Goal: Register for event/course: Sign up to attend an event or enroll in a course

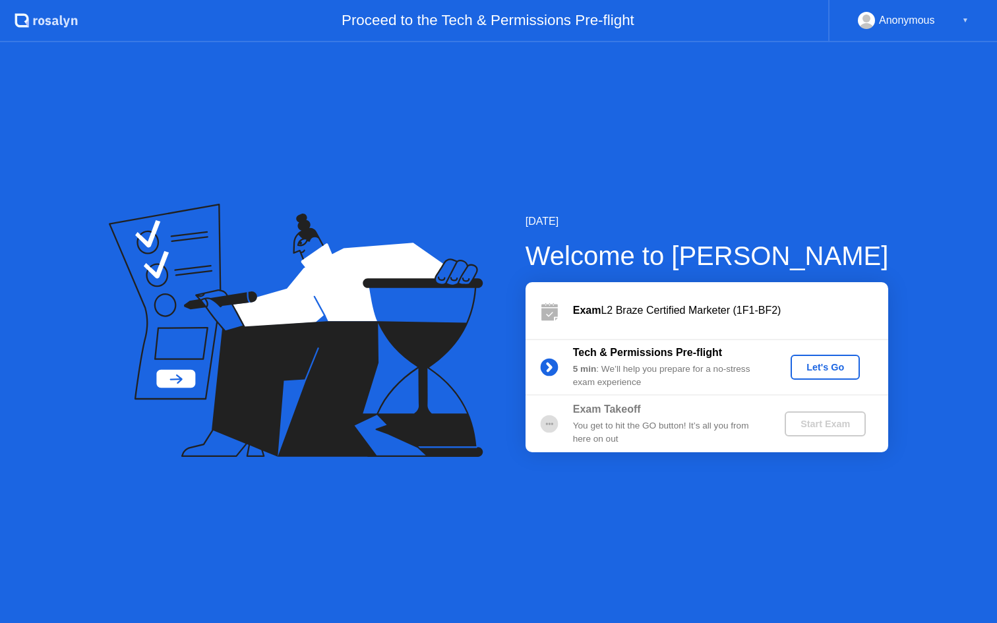
click at [835, 362] on div "Let's Go" at bounding box center [825, 367] width 59 height 11
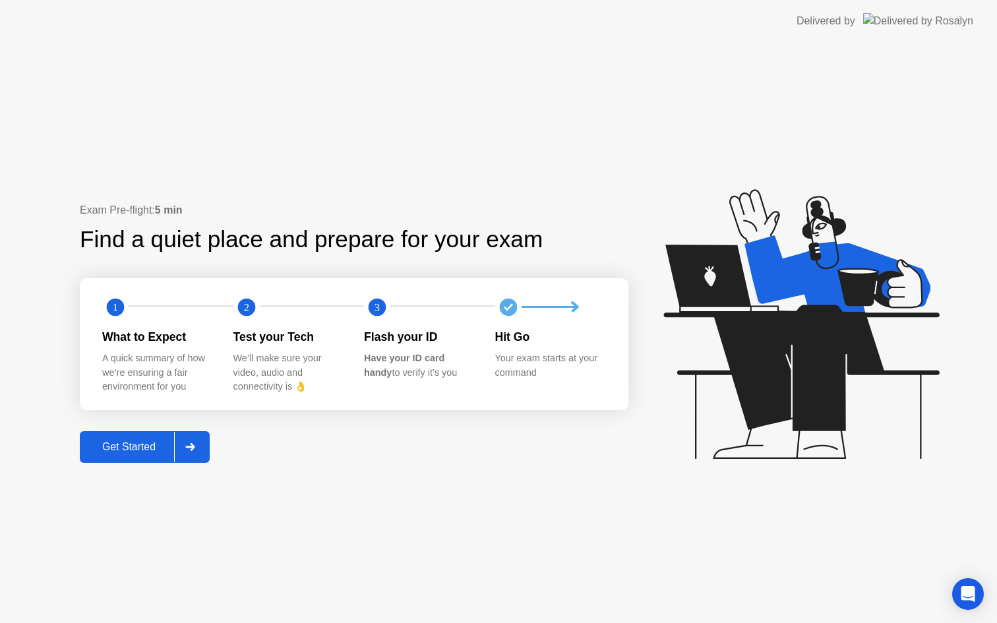
click at [112, 448] on div "Get Started" at bounding box center [129, 447] width 90 height 12
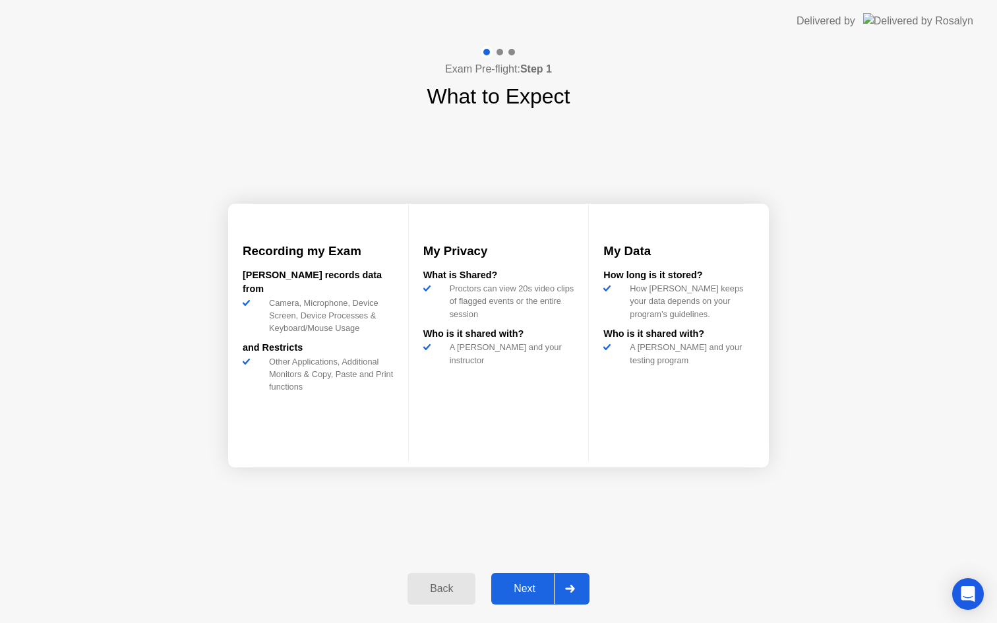
click at [539, 583] on div "Next" at bounding box center [524, 589] width 59 height 12
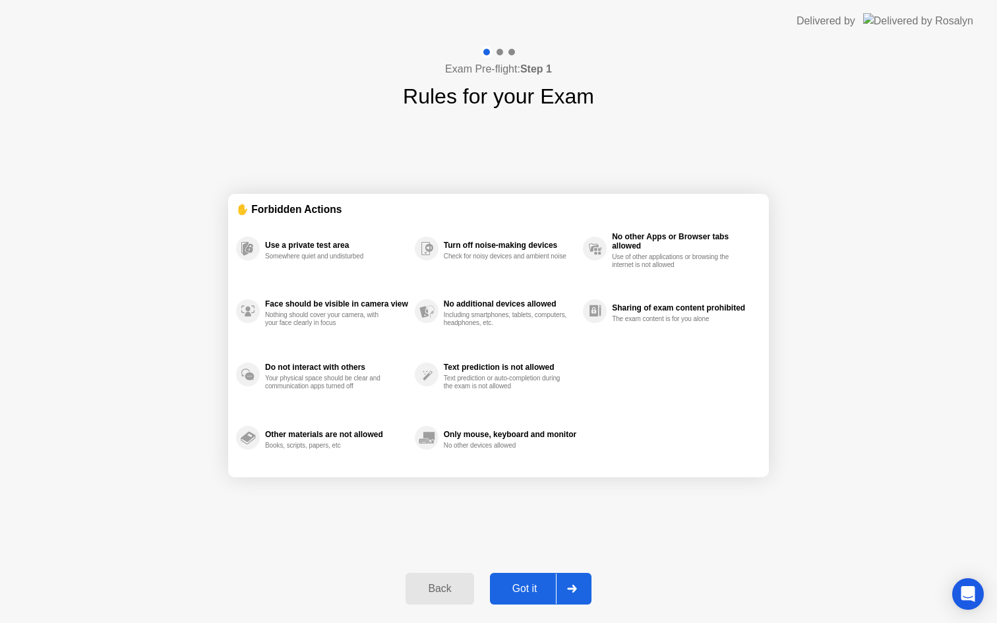
click at [540, 590] on div "Got it" at bounding box center [525, 589] width 62 height 12
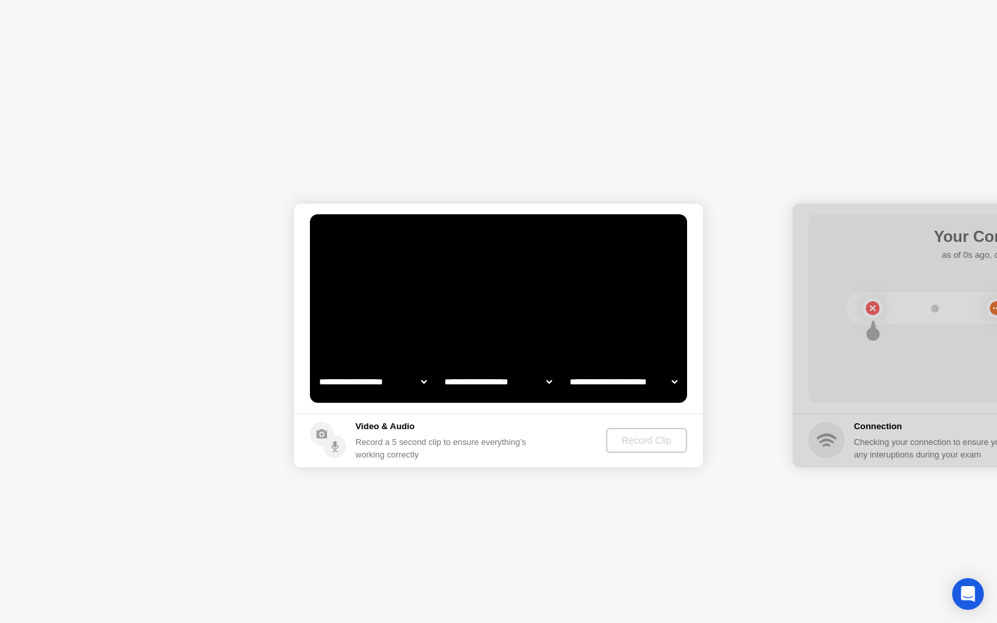
select select "**********"
select select "*******"
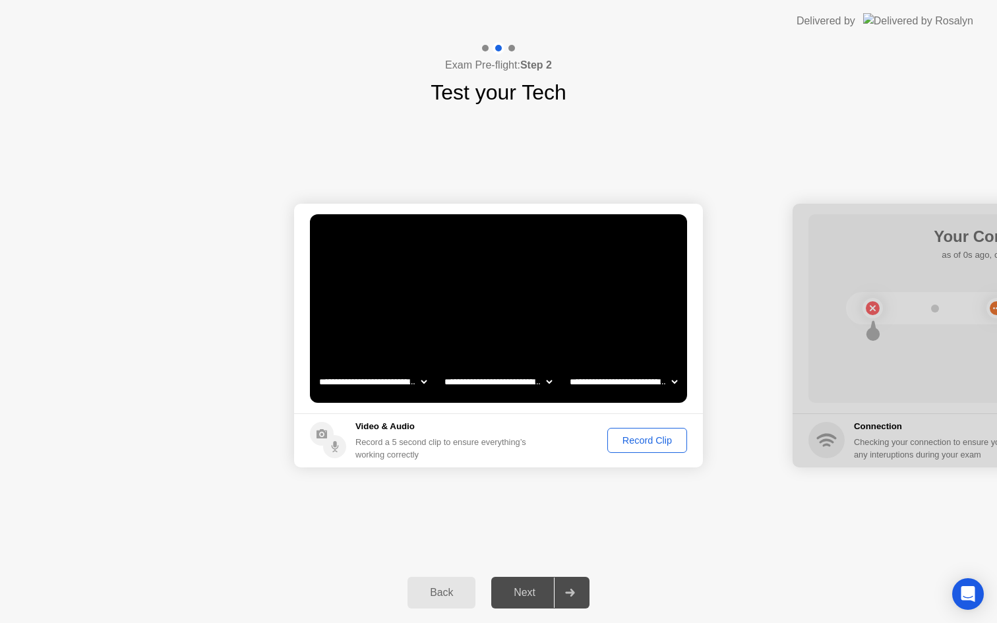
click at [657, 442] on div "Record Clip" at bounding box center [647, 440] width 71 height 11
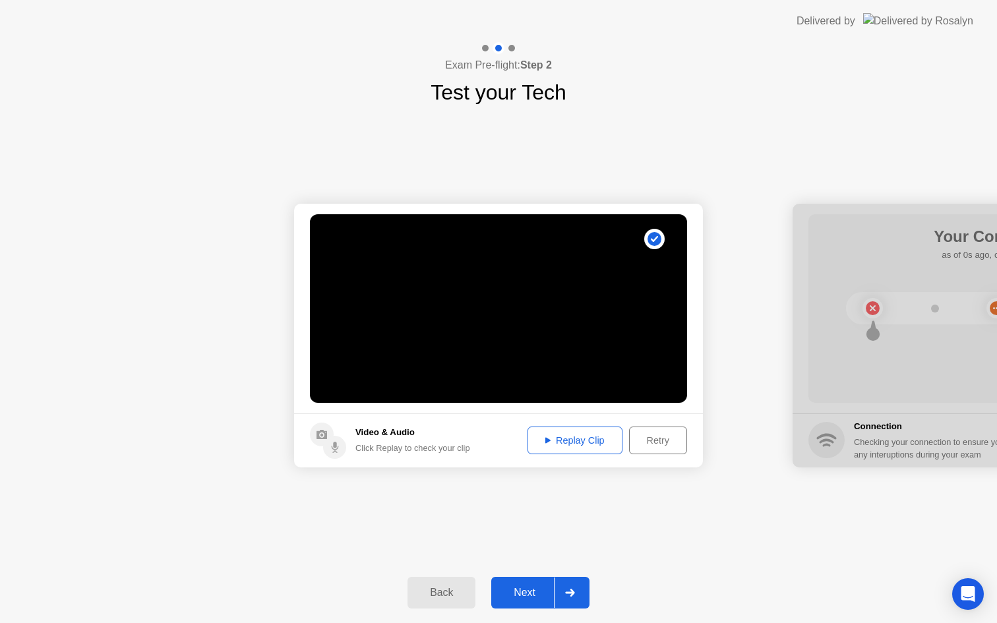
click at [543, 599] on div "Next" at bounding box center [524, 593] width 59 height 12
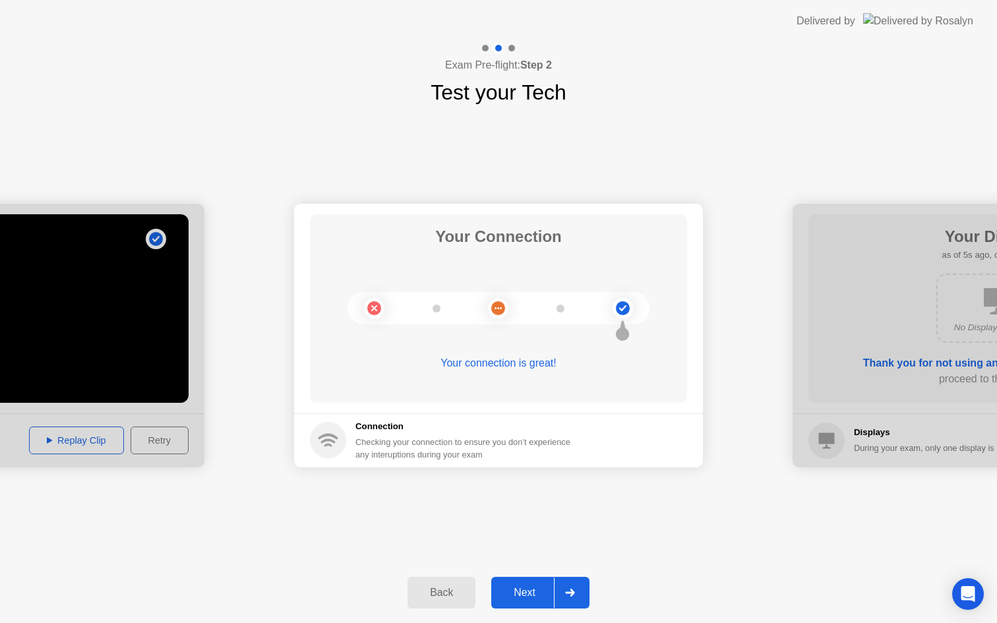
click at [543, 599] on div "Next" at bounding box center [524, 593] width 59 height 12
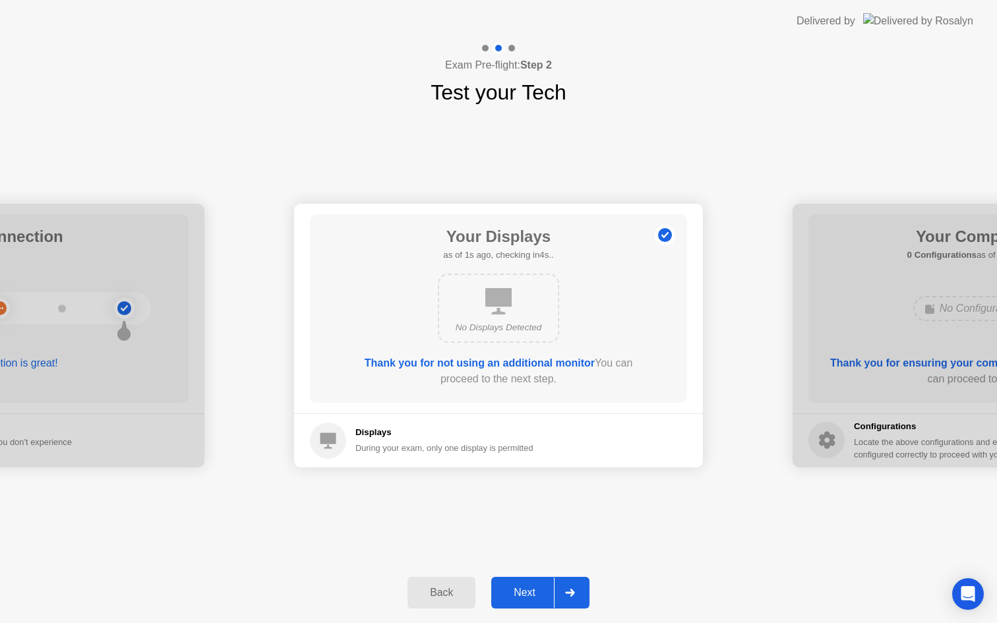
click at [543, 599] on div "Next" at bounding box center [524, 593] width 59 height 12
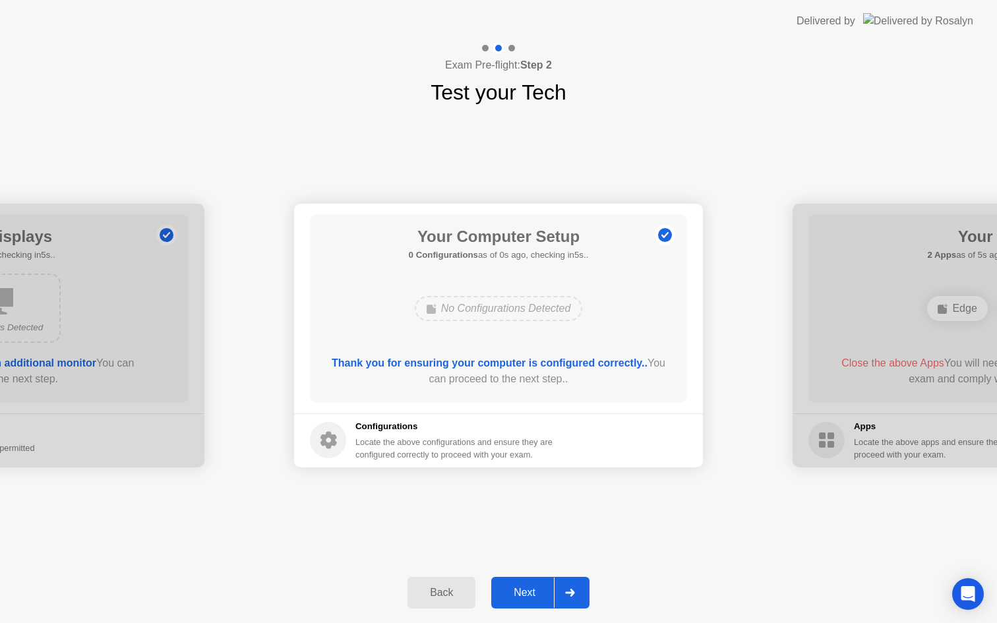
click at [543, 599] on div "Next" at bounding box center [524, 593] width 59 height 12
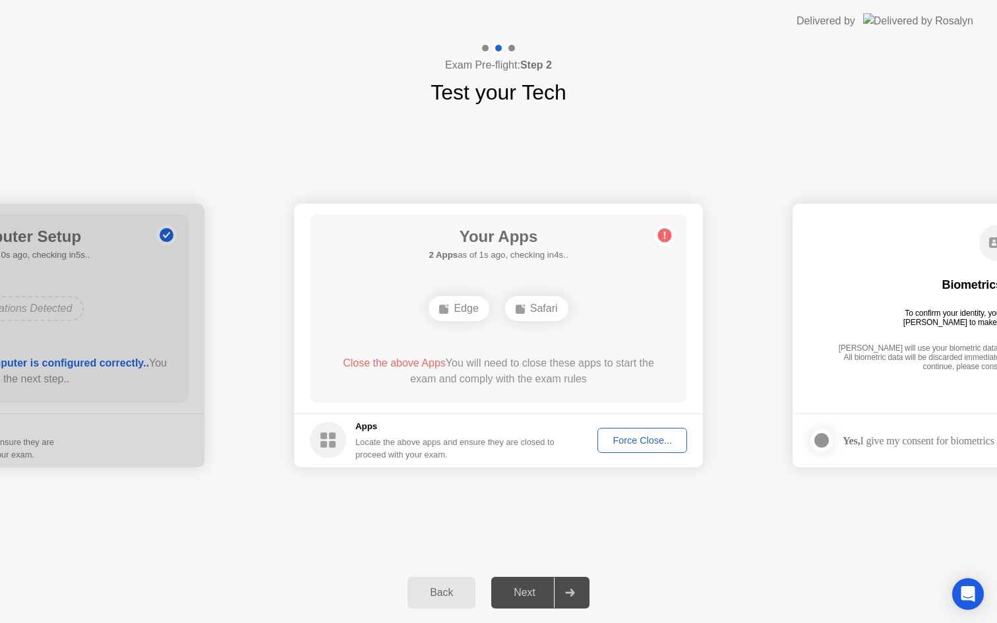
click at [626, 440] on div "Force Close..." at bounding box center [642, 440] width 80 height 11
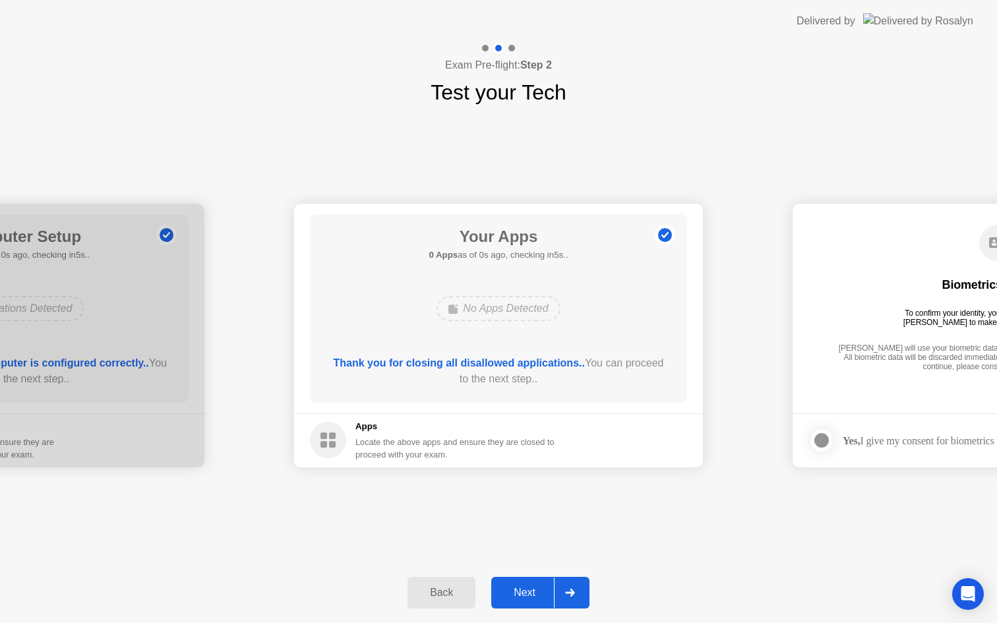
click at [535, 594] on div "Next" at bounding box center [524, 593] width 59 height 12
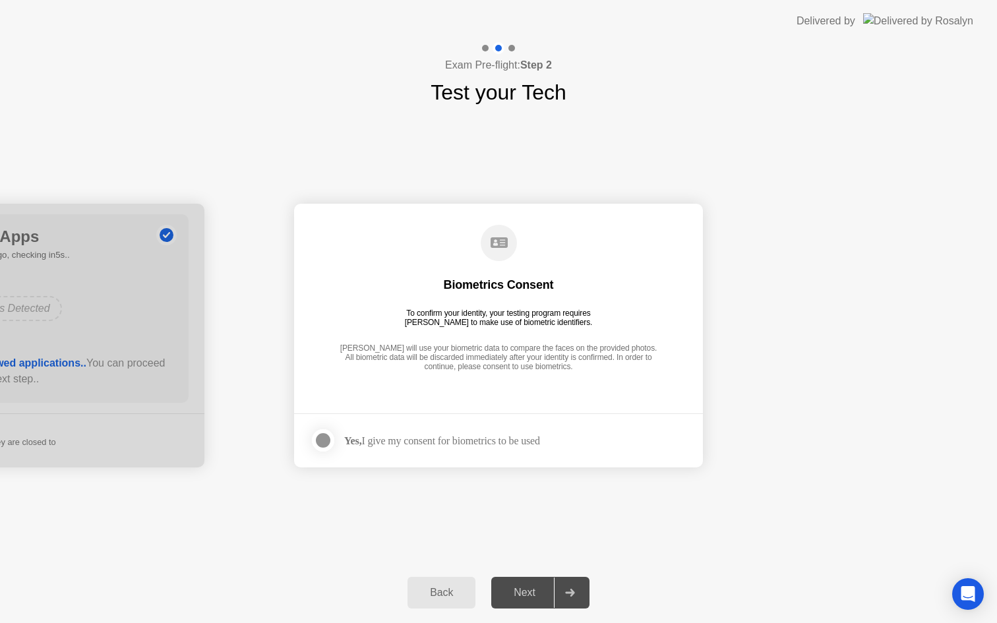
click at [535, 594] on div "Next" at bounding box center [524, 593] width 59 height 12
click at [328, 434] on div at bounding box center [323, 440] width 16 height 16
click at [530, 587] on div "Next" at bounding box center [524, 593] width 59 height 12
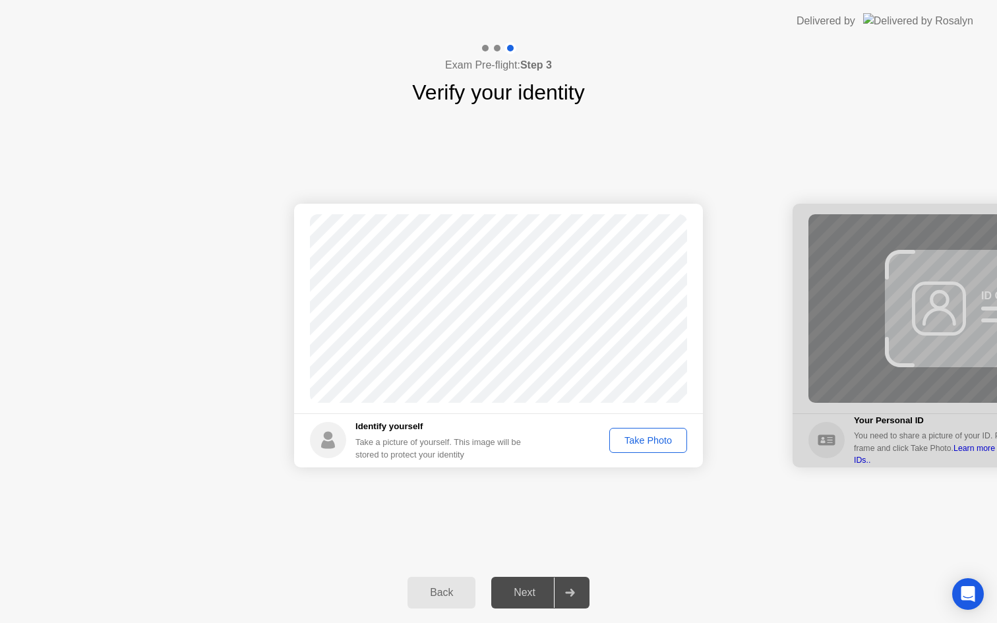
click at [655, 441] on div "Take Photo" at bounding box center [648, 440] width 69 height 11
click at [525, 601] on button "Next" at bounding box center [540, 593] width 98 height 32
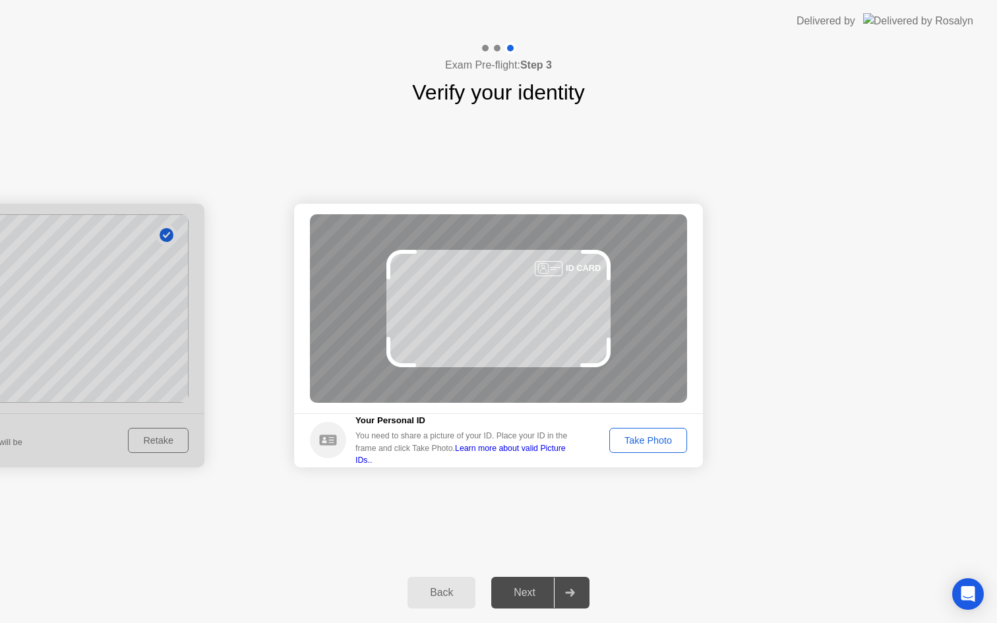
click at [655, 436] on div "Take Photo" at bounding box center [648, 440] width 69 height 11
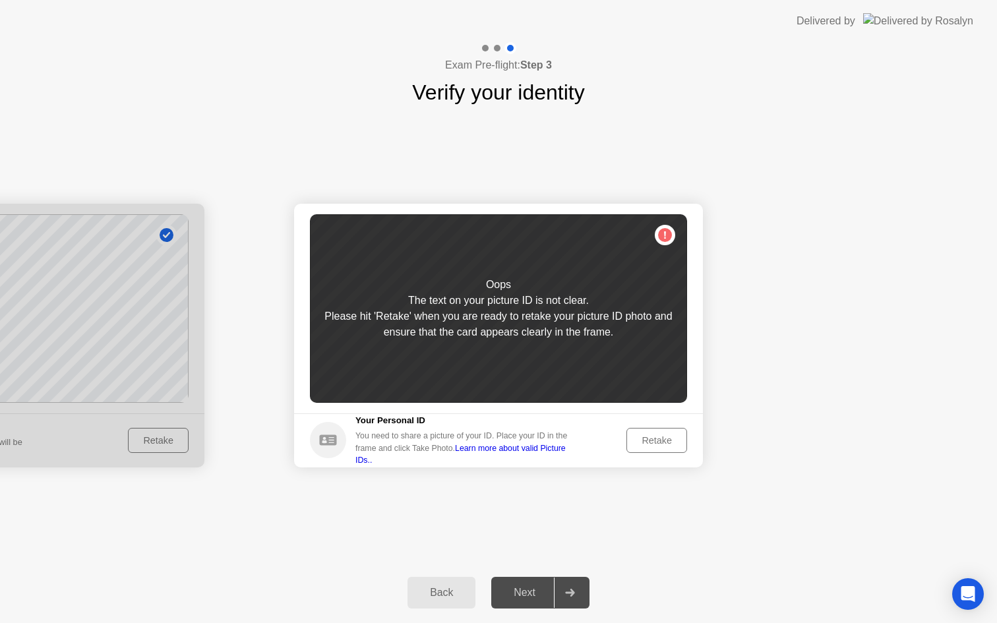
click at [655, 436] on div "Retake" at bounding box center [656, 440] width 51 height 11
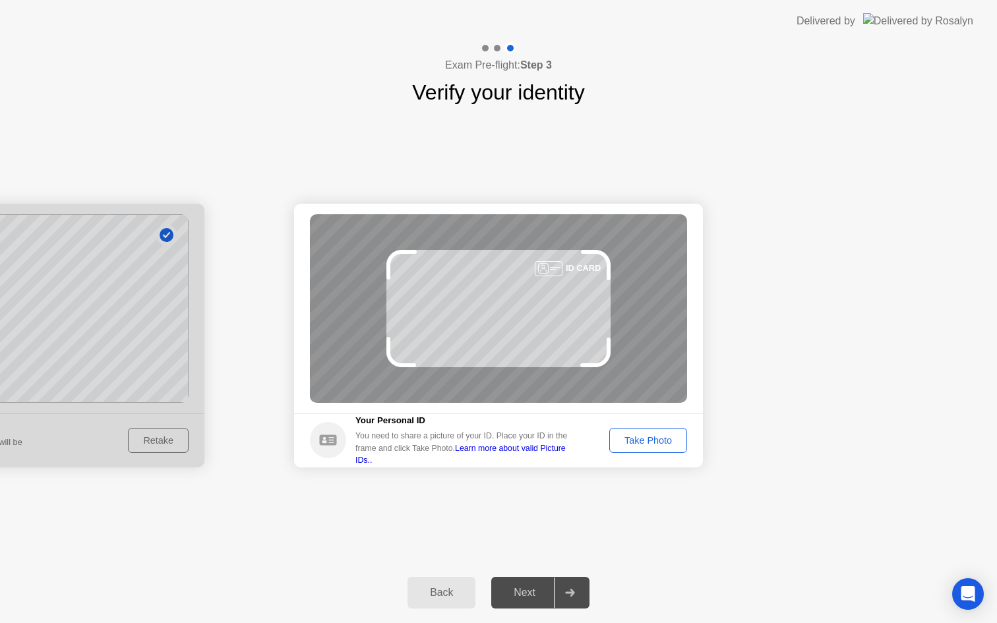
click at [655, 436] on div "Take Photo" at bounding box center [648, 440] width 69 height 11
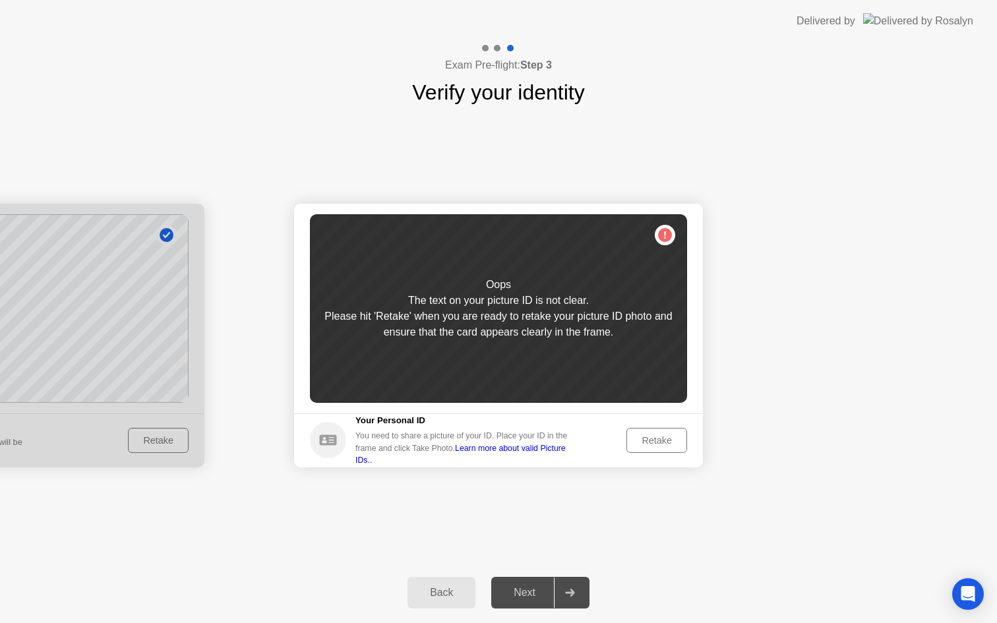
click at [655, 436] on div "Retake" at bounding box center [656, 440] width 51 height 11
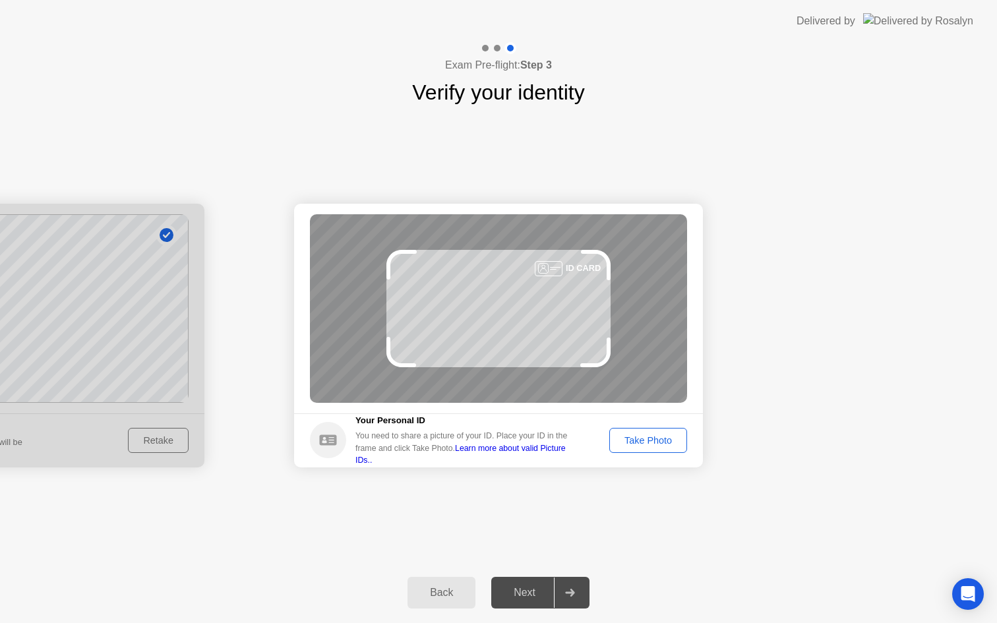
click at [655, 436] on div "Take Photo" at bounding box center [648, 440] width 69 height 11
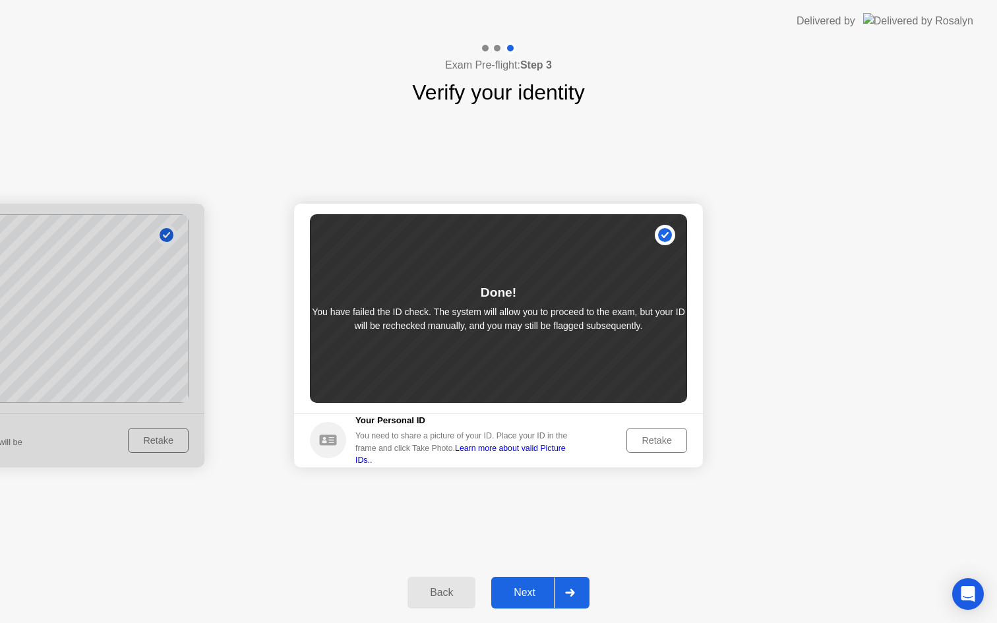
click at [515, 594] on div "Next" at bounding box center [524, 593] width 59 height 12
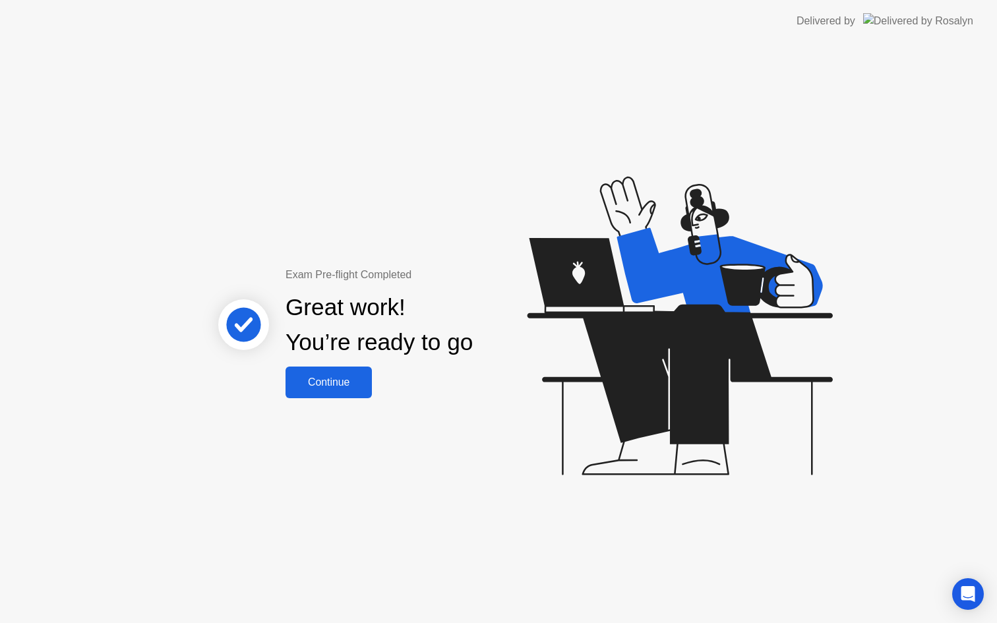
click at [328, 378] on div "Continue" at bounding box center [328, 382] width 78 height 12
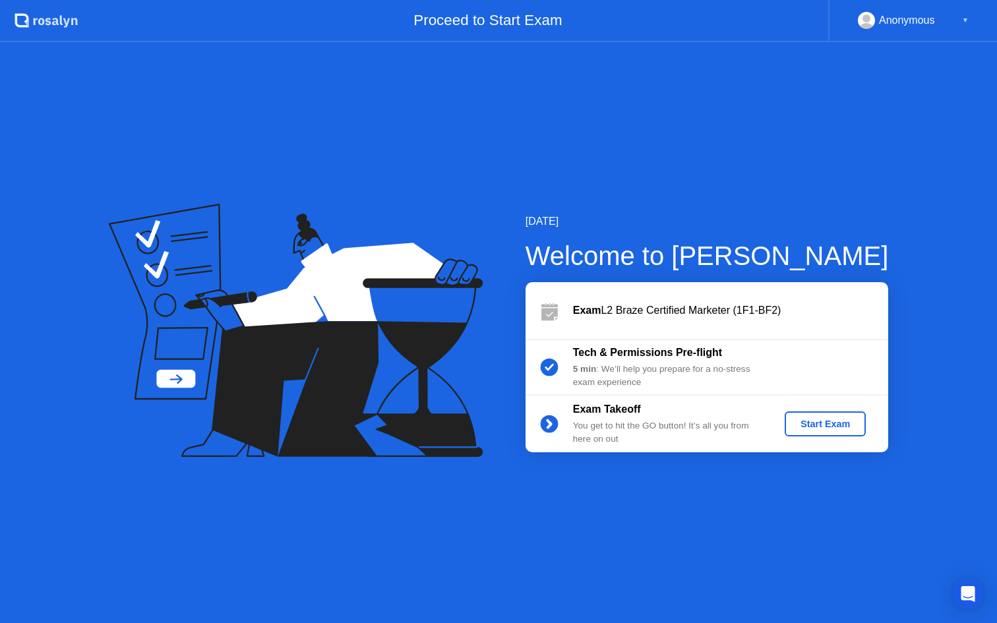
click at [823, 424] on div "Start Exam" at bounding box center [825, 424] width 71 height 11
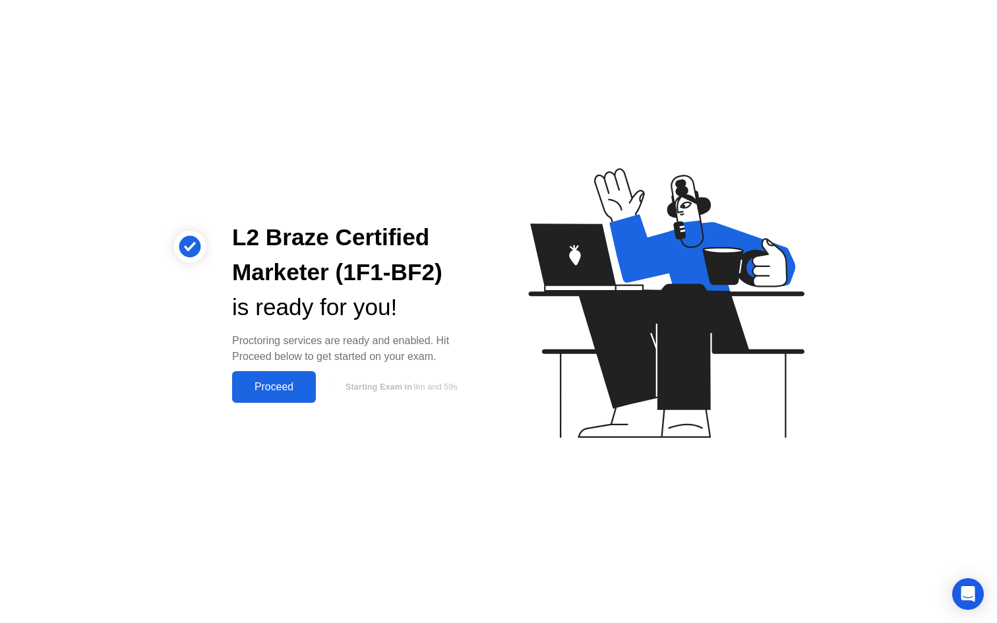
click at [290, 385] on div "Proceed" at bounding box center [274, 387] width 76 height 12
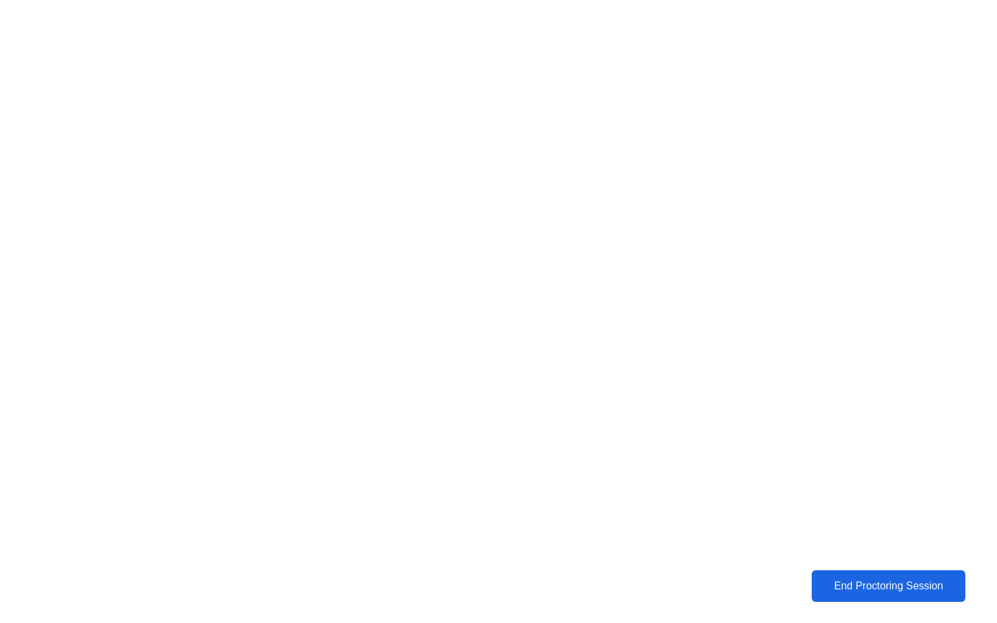
click at [832, 572] on button "End Proctoring Session" at bounding box center [888, 586] width 165 height 34
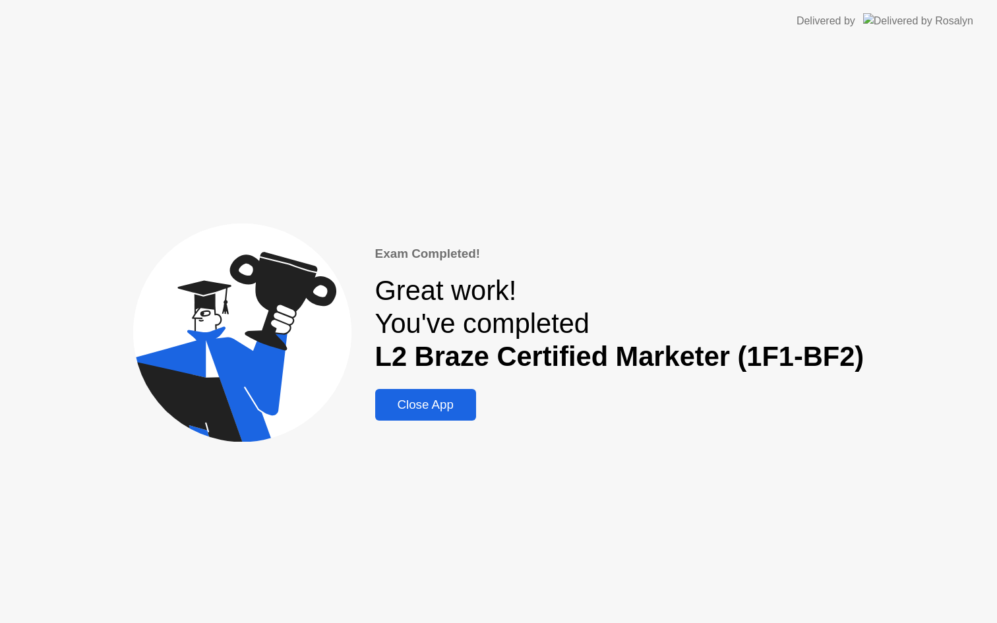
click at [453, 398] on div "Close App" at bounding box center [425, 404] width 93 height 15
